Goal: Task Accomplishment & Management: Manage account settings

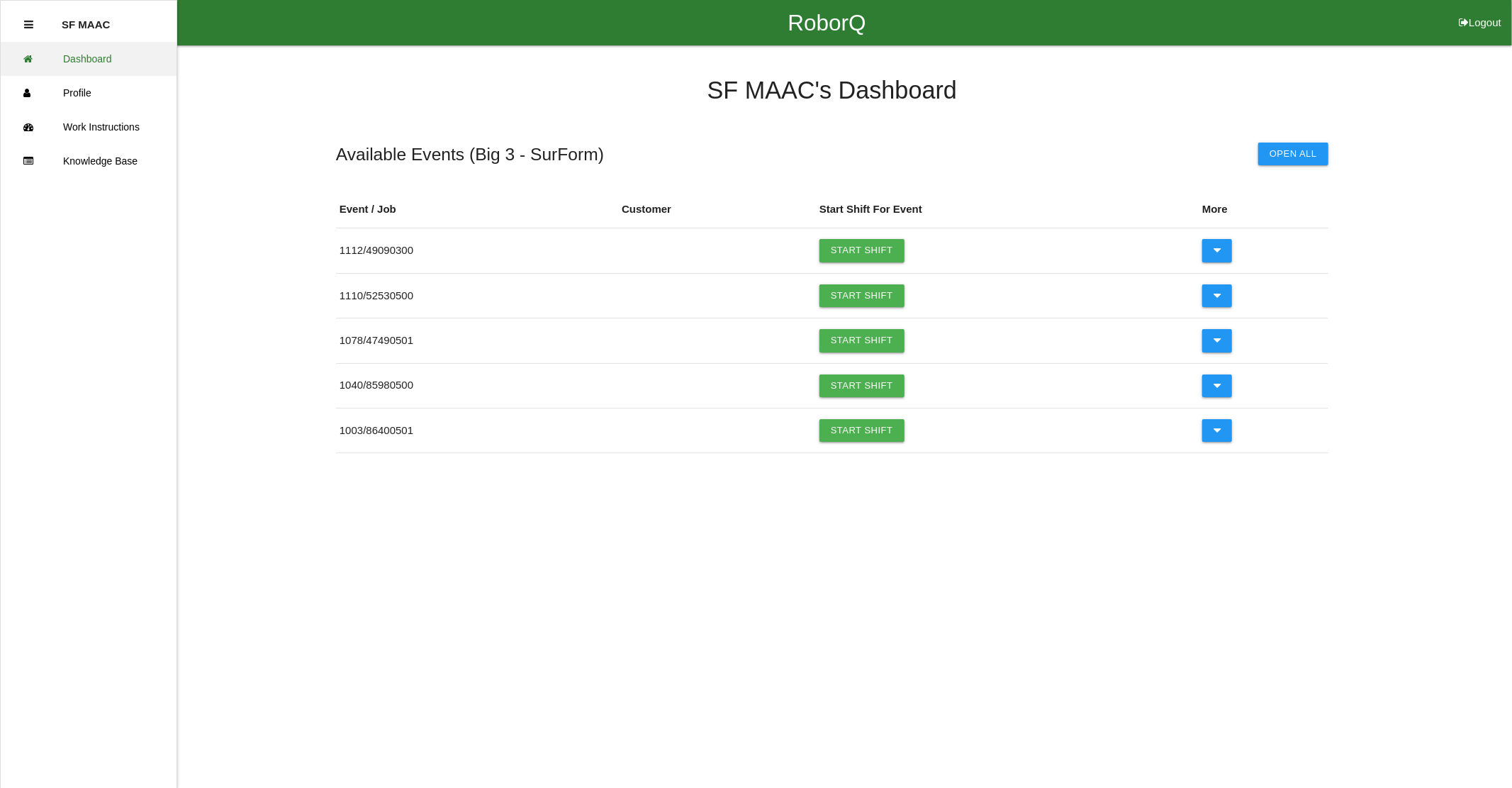
click at [75, 67] on link "Dashboard" at bounding box center [88, 59] width 176 height 34
click at [1482, 10] on button "Logout" at bounding box center [1479, 5] width 64 height 10
select select "Worker"
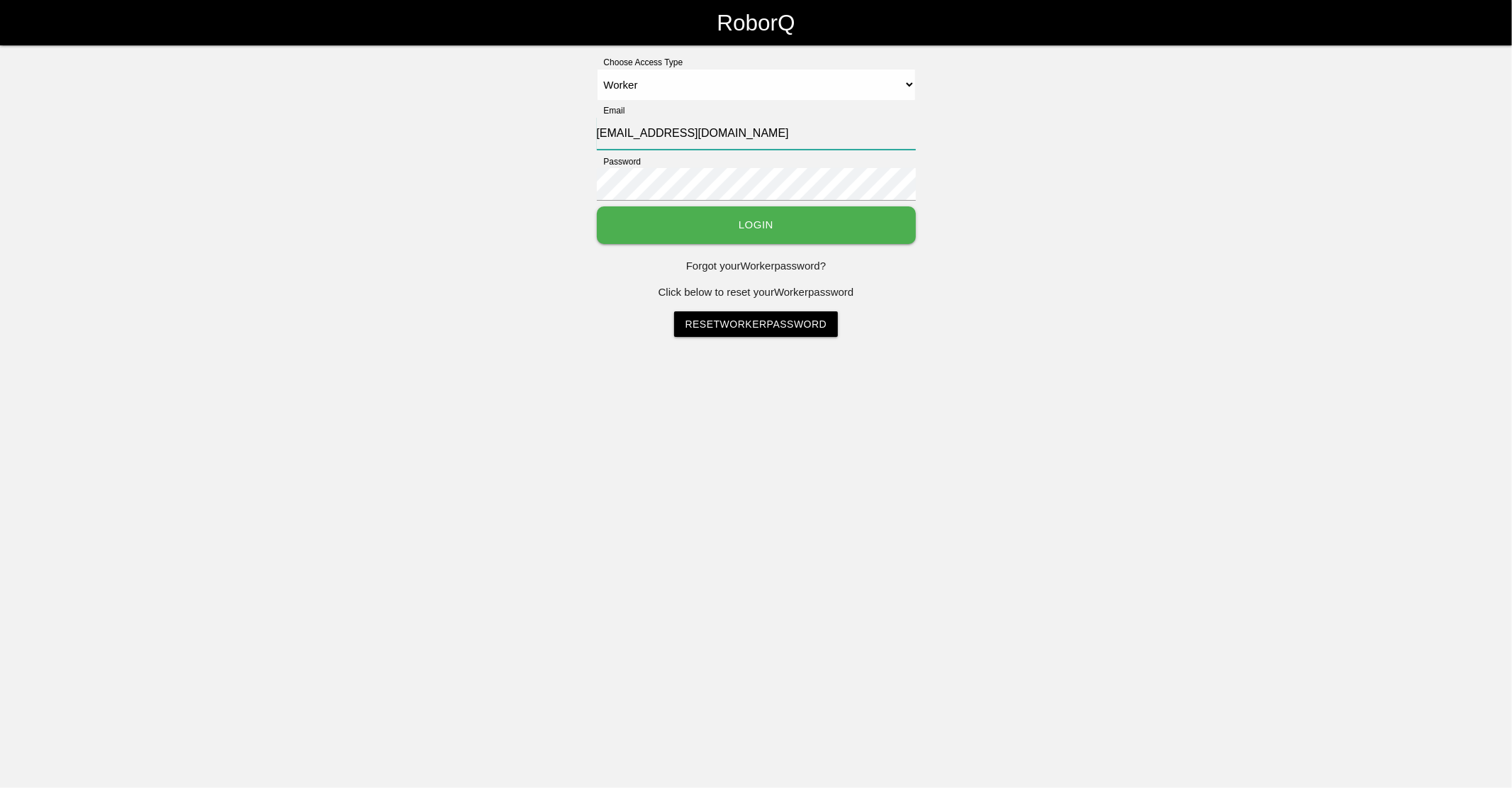
click at [628, 135] on input "[EMAIL_ADDRESS][DOMAIN_NAME]" at bounding box center [756, 133] width 319 height 33
click at [631, 135] on input "[EMAIL_ADDRESS][DOMAIN_NAME]" at bounding box center [756, 133] width 319 height 33
type input "[EMAIL_ADDRESS][DOMAIN_NAME]"
click at [849, 225] on button "Login" at bounding box center [756, 225] width 319 height 37
